Goal: Information Seeking & Learning: Learn about a topic

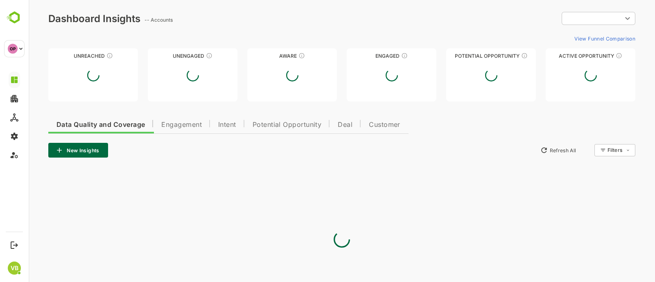
type input "**********"
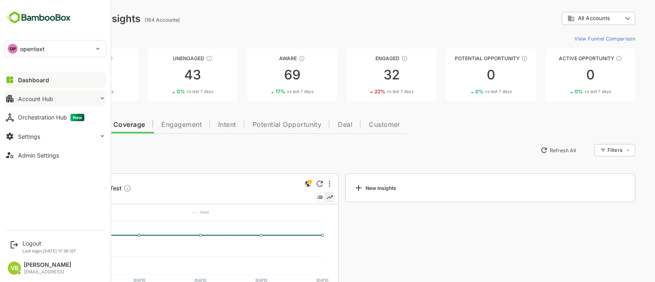
click at [100, 97] on icon at bounding box center [102, 98] width 7 height 7
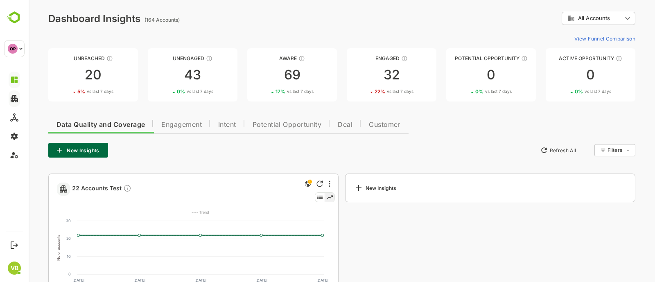
click at [208, 156] on div "New Insights Refresh All Filters ​" at bounding box center [341, 150] width 587 height 15
click at [182, 124] on span "Engagement" at bounding box center [181, 125] width 41 height 7
